Goal: Information Seeking & Learning: Learn about a topic

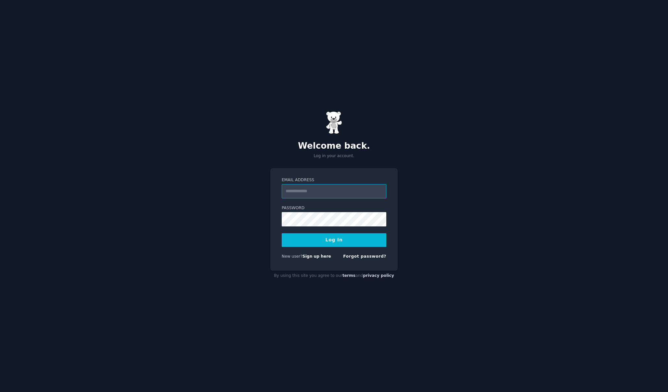
type input "**********"
click at [334, 240] on button "Log In" at bounding box center [334, 240] width 105 height 14
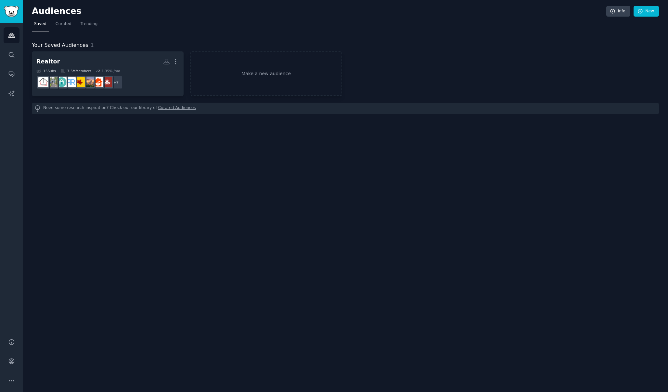
click at [256, 164] on div "Audiences Info New Saved Curated Trending Your Saved Audiences 1 Realtor More 1…" at bounding box center [346, 196] width 646 height 392
click at [11, 60] on link "Search" at bounding box center [12, 55] width 16 height 16
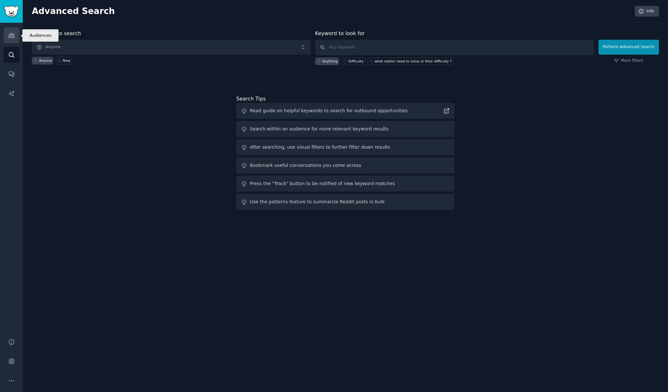
click at [15, 37] on icon "Sidebar" at bounding box center [11, 35] width 7 height 7
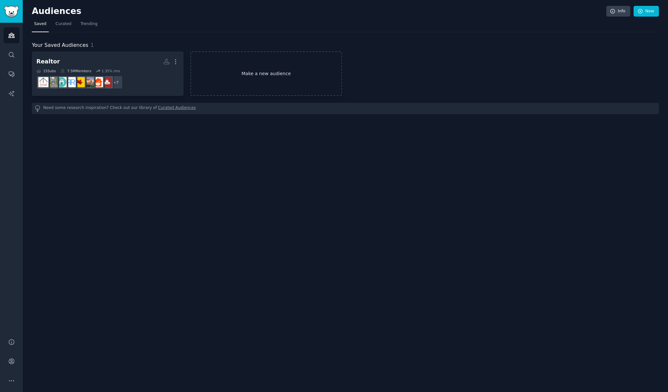
click at [306, 73] on link "Make a new audience" at bounding box center [267, 73] width 152 height 45
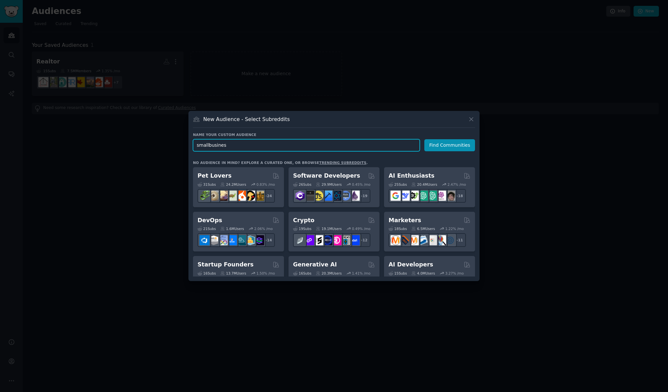
type input "smallbusiness"
click at [451, 145] on button "Find Communities" at bounding box center [450, 145] width 51 height 12
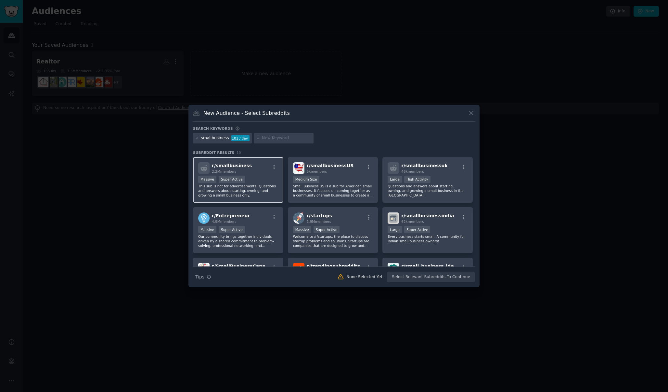
click at [236, 169] on div "2.2M members" at bounding box center [232, 171] width 40 height 5
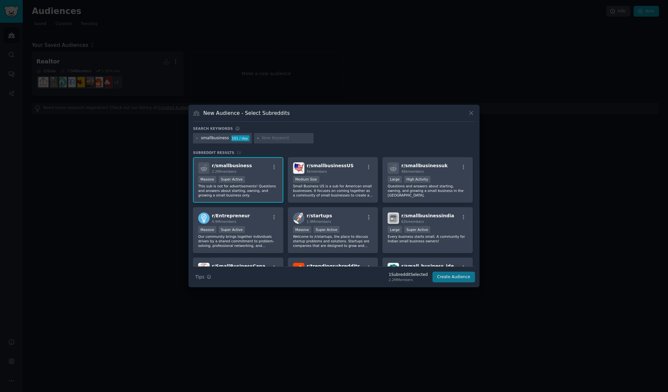
click at [466, 282] on button "Create Audience" at bounding box center [454, 276] width 43 height 11
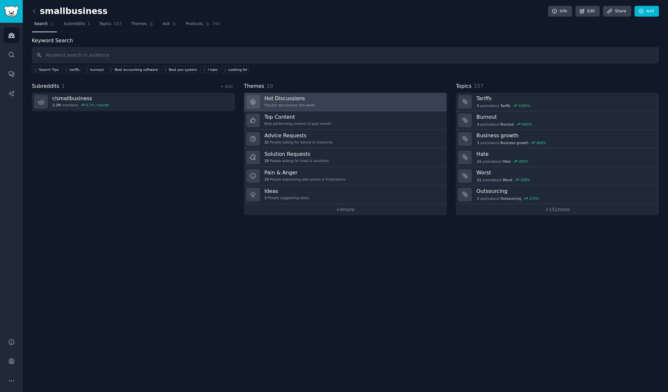
click at [287, 108] on link "Hot Discussions Popular discussions this week" at bounding box center [345, 102] width 203 height 19
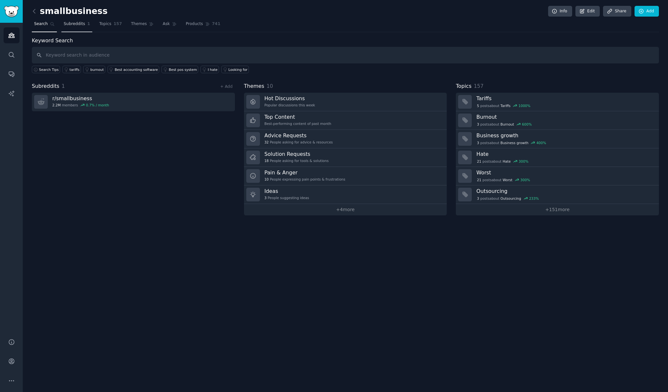
click at [73, 28] on link "Subreddits 1" at bounding box center [76, 25] width 31 height 13
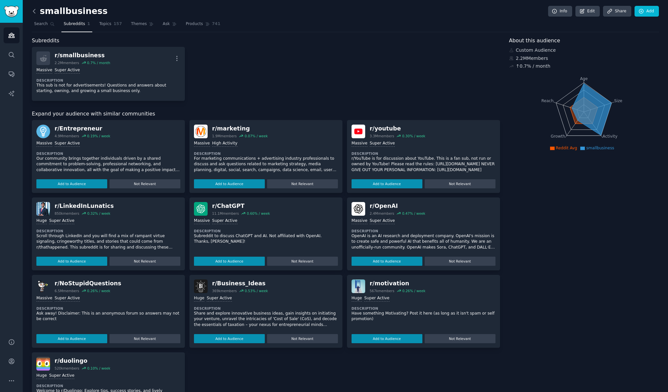
click at [34, 11] on icon at bounding box center [34, 11] width 7 height 7
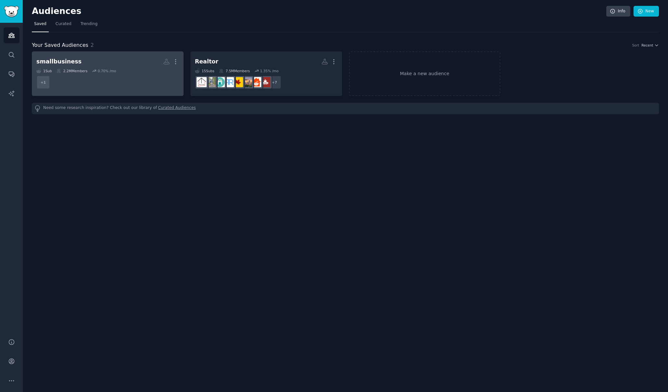
click at [126, 69] on div "1 Sub 2.2M Members 0.70 % /mo" at bounding box center [107, 71] width 143 height 5
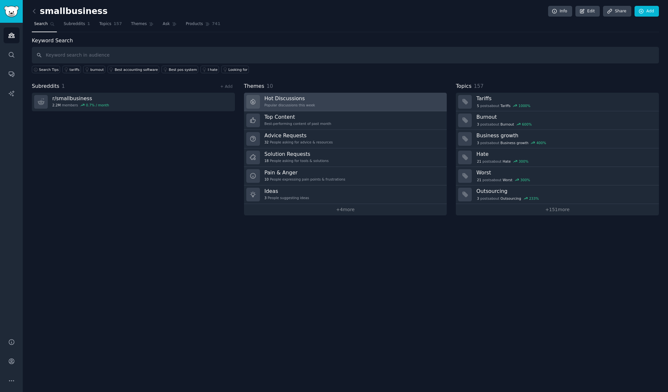
click at [306, 96] on h3 "Hot Discussions" at bounding box center [290, 98] width 51 height 7
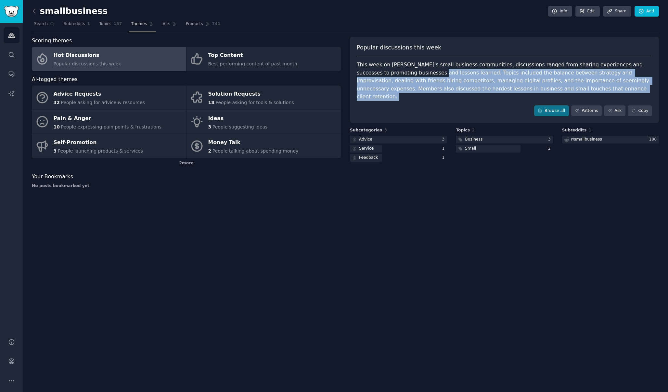
drag, startPoint x: 400, startPoint y: 69, endPoint x: 530, endPoint y: 102, distance: 133.7
click at [530, 102] on div "Popular discussions this week This week on Reddit's small business communities,…" at bounding box center [504, 80] width 309 height 86
click at [558, 105] on link "Browse all" at bounding box center [551, 110] width 35 height 11
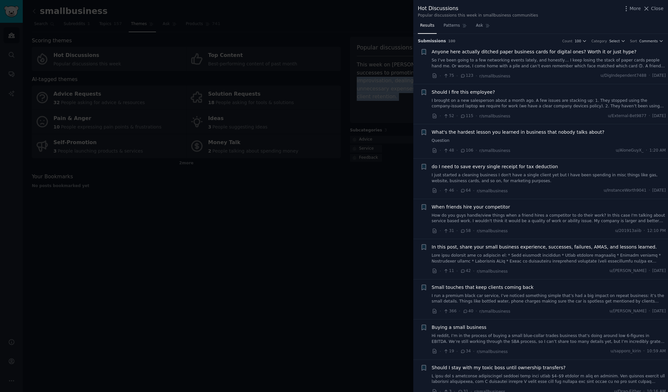
click at [578, 58] on link "So I’ve been going to a few networking events lately, and honestly… I keep losi…" at bounding box center [549, 63] width 234 height 11
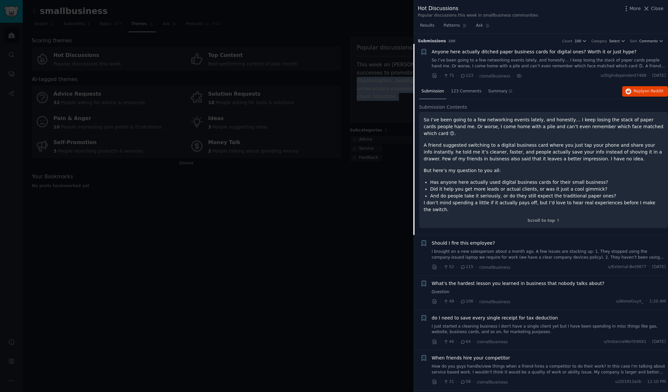
scroll to position [10, 0]
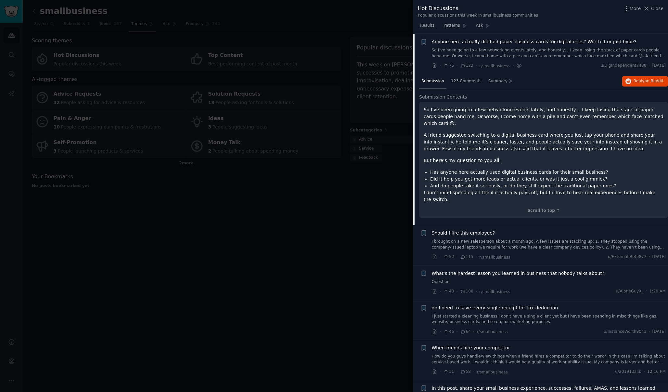
click at [469, 46] on div "Anyone here actually ditched paper business cards for digital ones? Worth it or…" at bounding box center [549, 48] width 234 height 20
click at [473, 43] on span "Anyone here actually ditched paper business cards for digital ones? Worth it or…" at bounding box center [534, 41] width 205 height 7
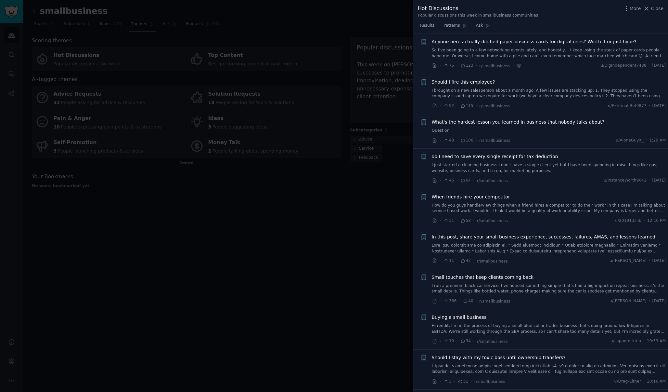
click at [482, 46] on div "Anyone here actually ditched paper business cards for digital ones? Worth it or…" at bounding box center [549, 48] width 234 height 20
click at [485, 42] on span "Anyone here actually ditched paper business cards for digital ones? Worth it or…" at bounding box center [534, 41] width 205 height 7
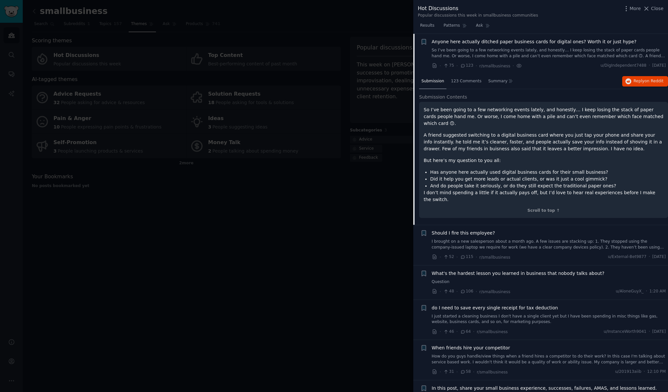
click at [608, 31] on div "Results Patterns Ask" at bounding box center [541, 26] width 255 height 13
click at [572, 39] on span "Anyone here actually ditched paper business cards for digital ones? Worth it or…" at bounding box center [534, 41] width 205 height 7
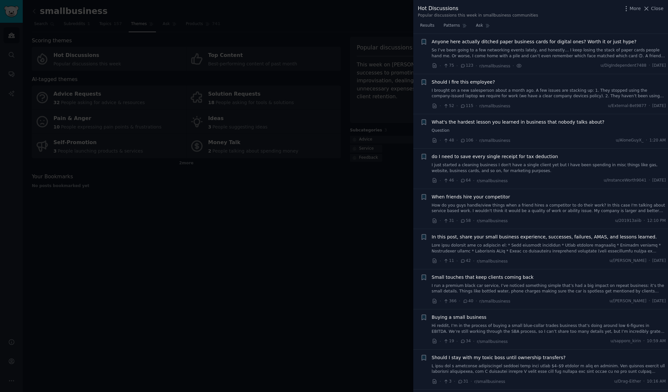
click at [572, 40] on span "Anyone here actually ditched paper business cards for digital ones? Worth it or…" at bounding box center [534, 41] width 205 height 7
